Goal: Obtain resource: Download file/media

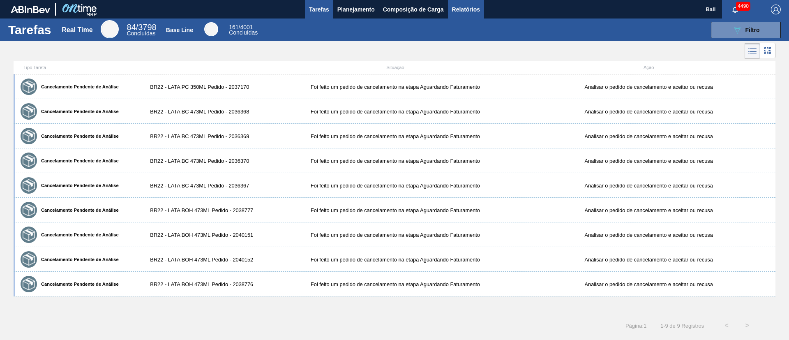
click at [468, 5] on span "Relatórios" at bounding box center [466, 10] width 28 height 10
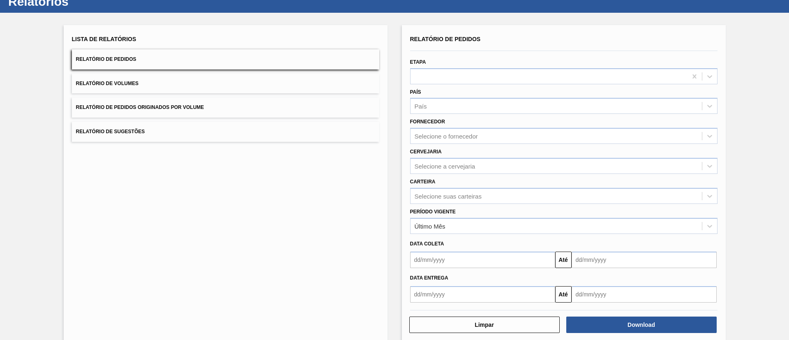
scroll to position [41, 0]
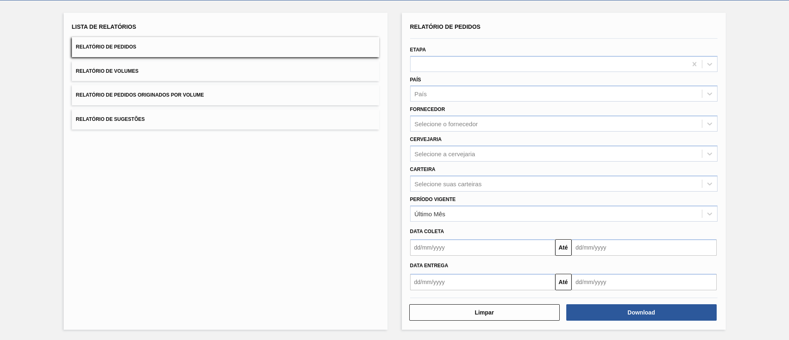
click at [225, 95] on button "Relatório de Pedidos Originados por Volume" at bounding box center [225, 95] width 307 height 20
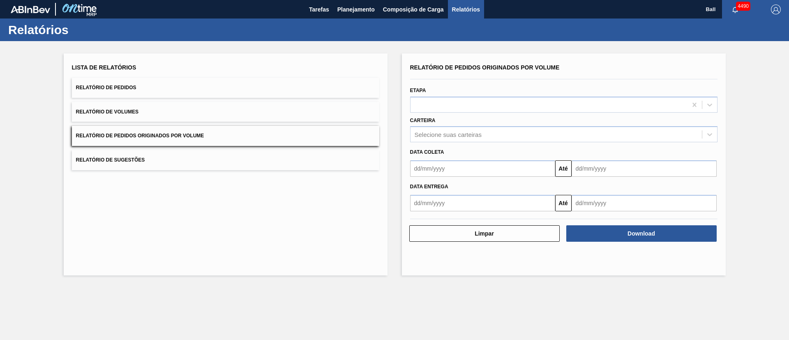
scroll to position [0, 0]
click at [500, 134] on div "Selecione suas carteiras" at bounding box center [555, 135] width 291 height 12
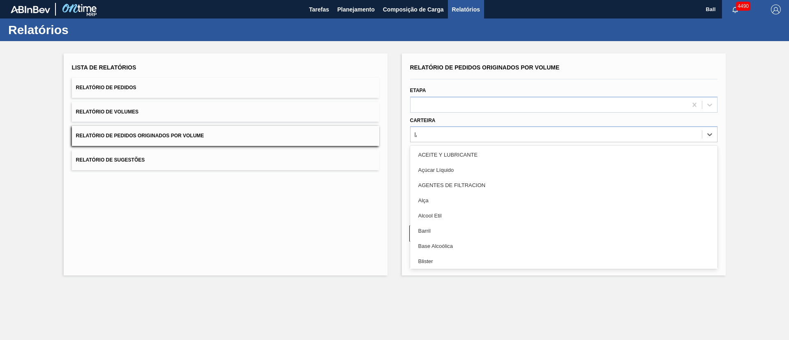
type input "lATA"
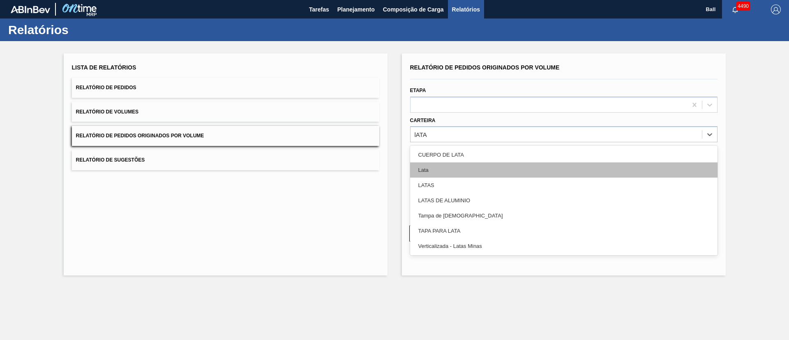
click at [479, 172] on div "Lata" at bounding box center [563, 169] width 307 height 15
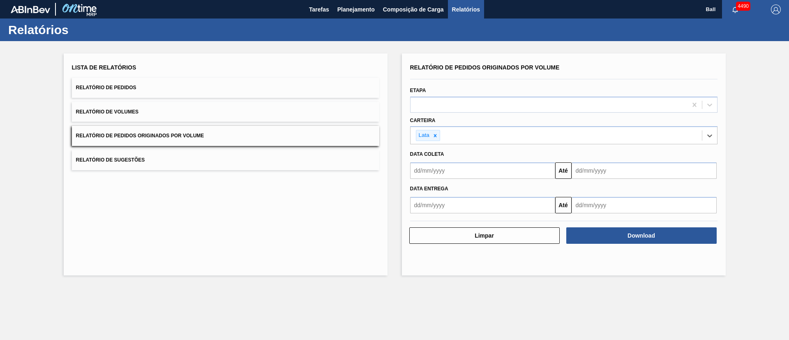
click at [470, 169] on input "text" at bounding box center [482, 170] width 145 height 16
drag, startPoint x: 435, startPoint y: 219, endPoint x: 440, endPoint y: 217, distance: 5.7
click at [435, 219] on div "1" at bounding box center [432, 216] width 11 height 11
type input "[DATE]"
click at [594, 168] on input "text" at bounding box center [644, 170] width 145 height 16
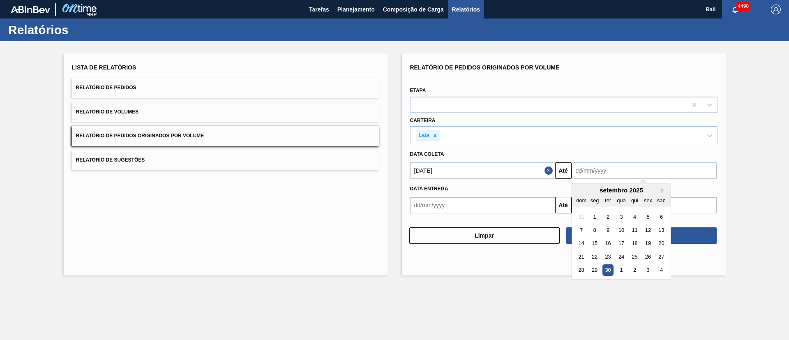
click at [607, 272] on div "30" at bounding box center [607, 270] width 11 height 11
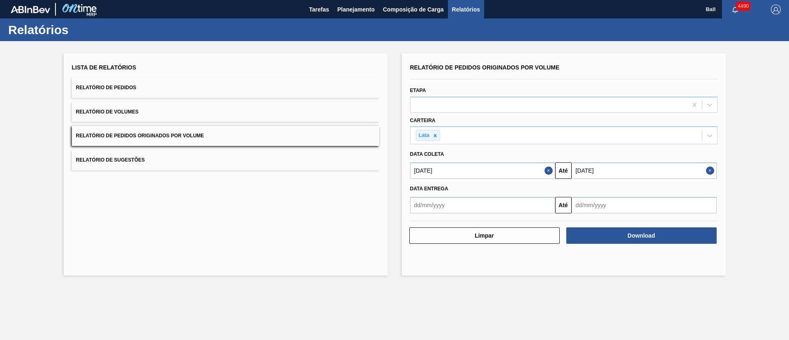
click at [659, 169] on input "[DATE]" at bounding box center [644, 170] width 145 height 16
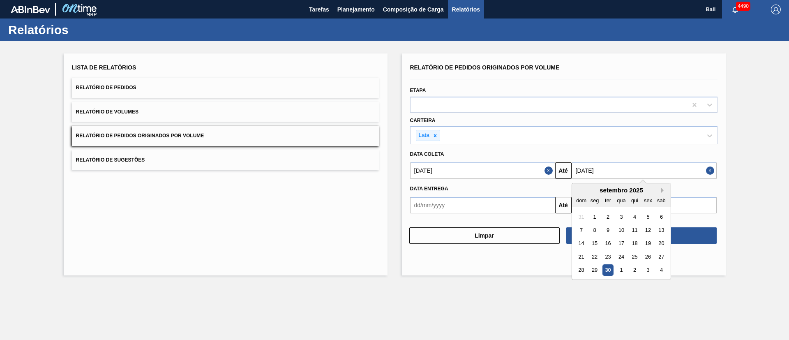
click at [664, 191] on button "Next Month" at bounding box center [664, 190] width 6 height 6
click at [635, 267] on div "30" at bounding box center [634, 270] width 11 height 11
type input "[DATE]"
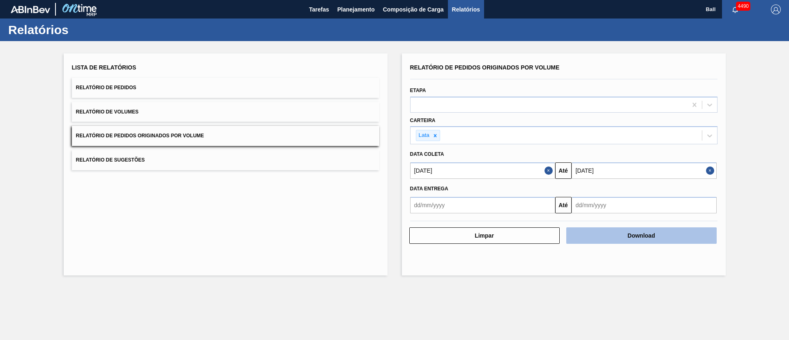
click at [641, 231] on button "Download" at bounding box center [641, 235] width 150 height 16
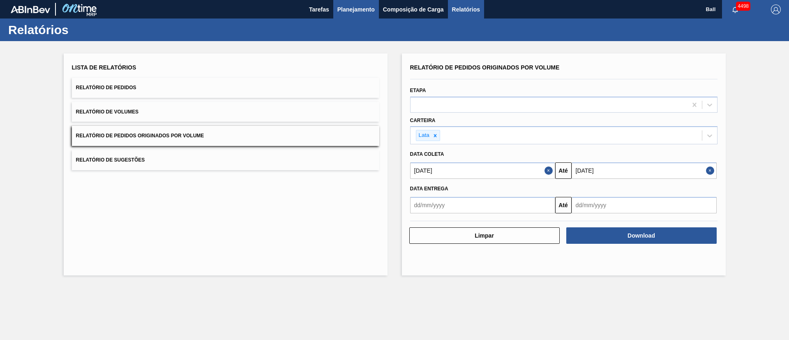
click at [355, 5] on span "Planejamento" at bounding box center [355, 10] width 37 height 10
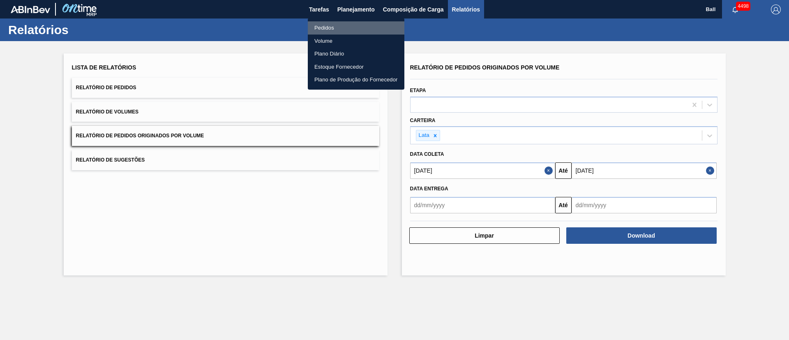
click at [341, 28] on li "Pedidos" at bounding box center [356, 27] width 97 height 13
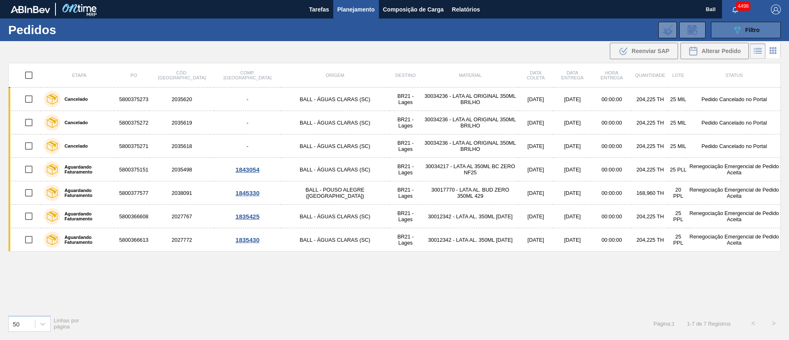
click at [752, 33] on div "089F7B8B-B2A5-4AFE-B5C0-19BA573D28AC Filtro" at bounding box center [746, 30] width 28 height 10
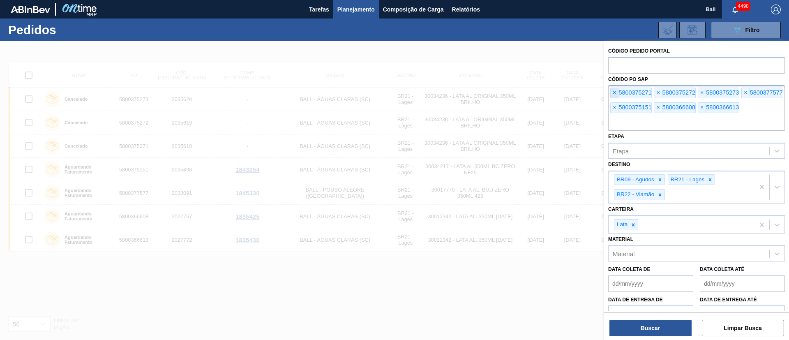
click at [611, 90] on span "×" at bounding box center [615, 93] width 8 height 10
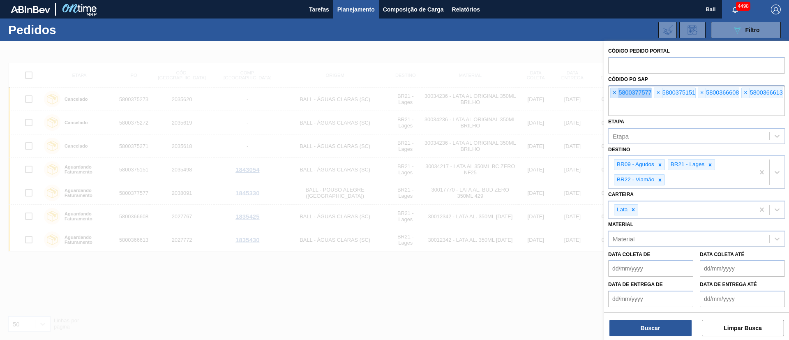
click at [611, 90] on span "×" at bounding box center [615, 93] width 8 height 10
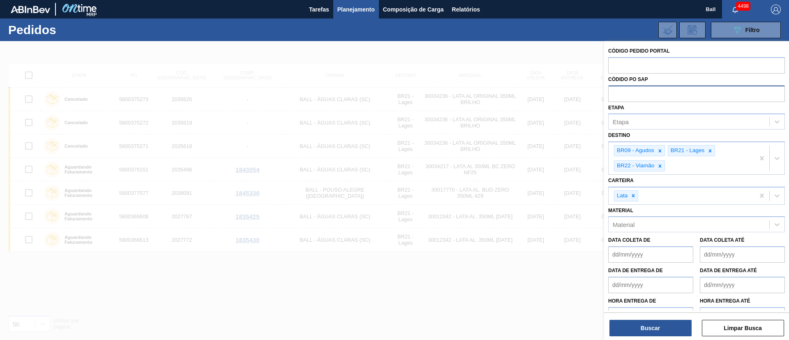
click at [611, 90] on input "text" at bounding box center [696, 93] width 177 height 16
paste input "text"
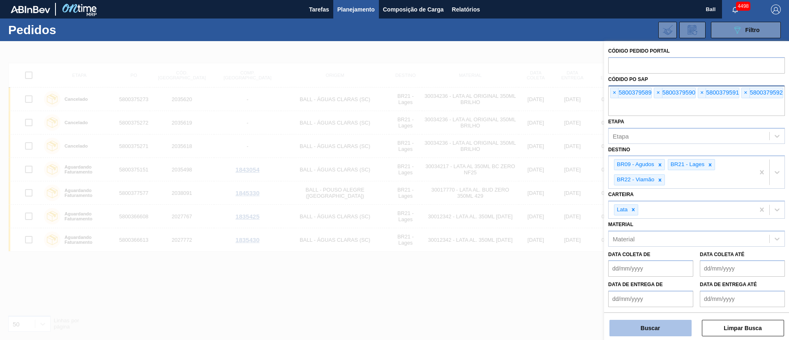
click at [670, 328] on button "Buscar" at bounding box center [650, 328] width 82 height 16
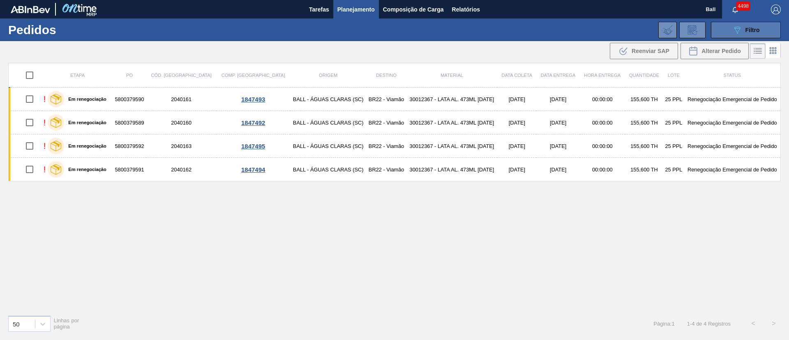
click at [755, 30] on span "Filtro" at bounding box center [752, 30] width 14 height 7
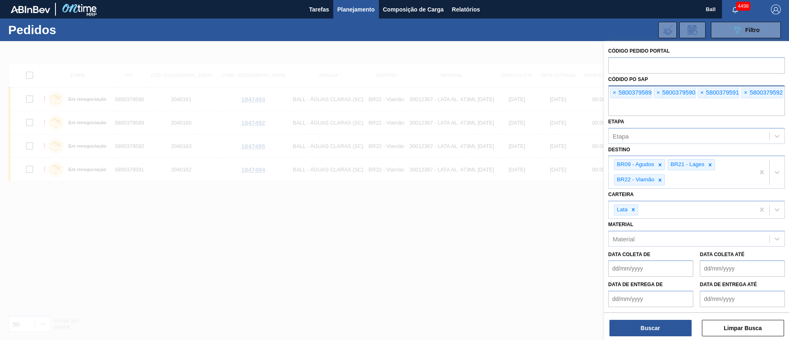
click at [670, 105] on input "text" at bounding box center [696, 108] width 177 height 16
paste input "5800379588"
type input "5800379588"
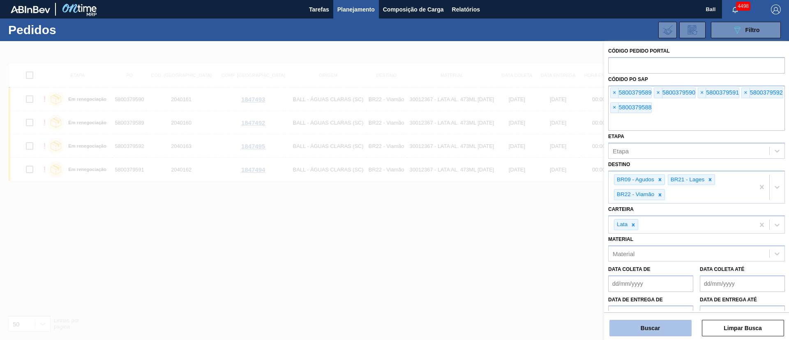
click at [662, 321] on button "Buscar" at bounding box center [650, 328] width 82 height 16
